Goal: Find specific page/section: Find specific page/section

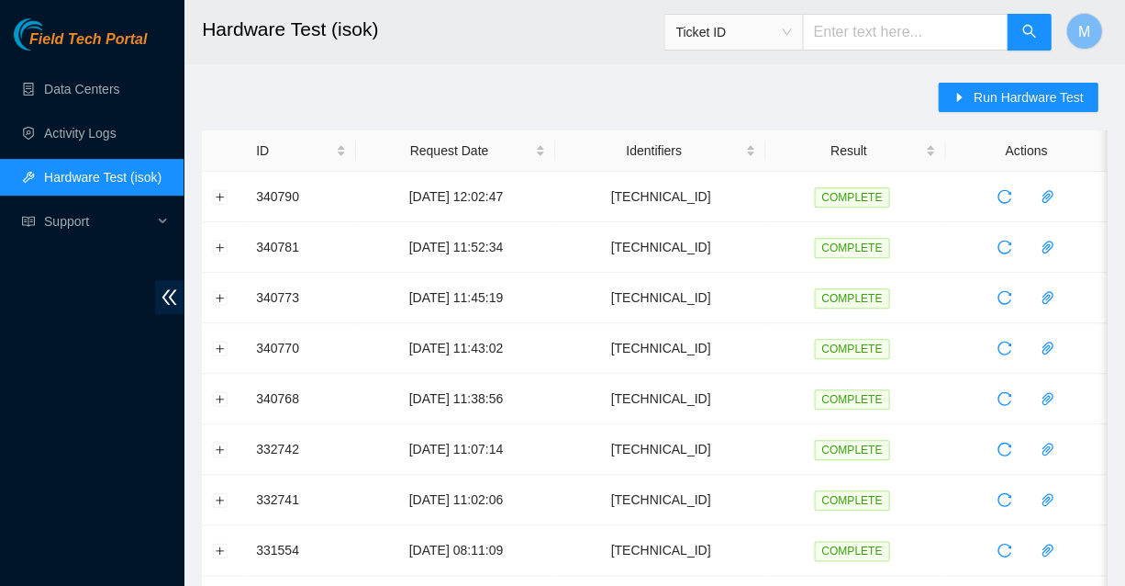
click at [104, 39] on span "Field Tech Portal" at bounding box center [87, 39] width 117 height 17
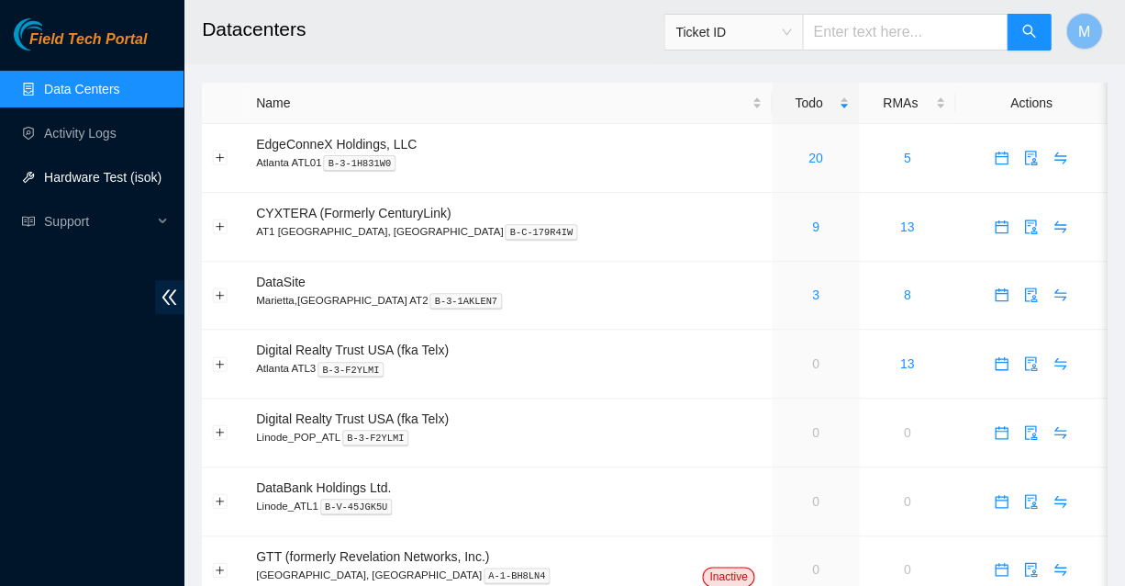
click at [91, 173] on link "Hardware Test (isok)" at bounding box center [102, 177] width 117 height 15
